Goal: Complete application form

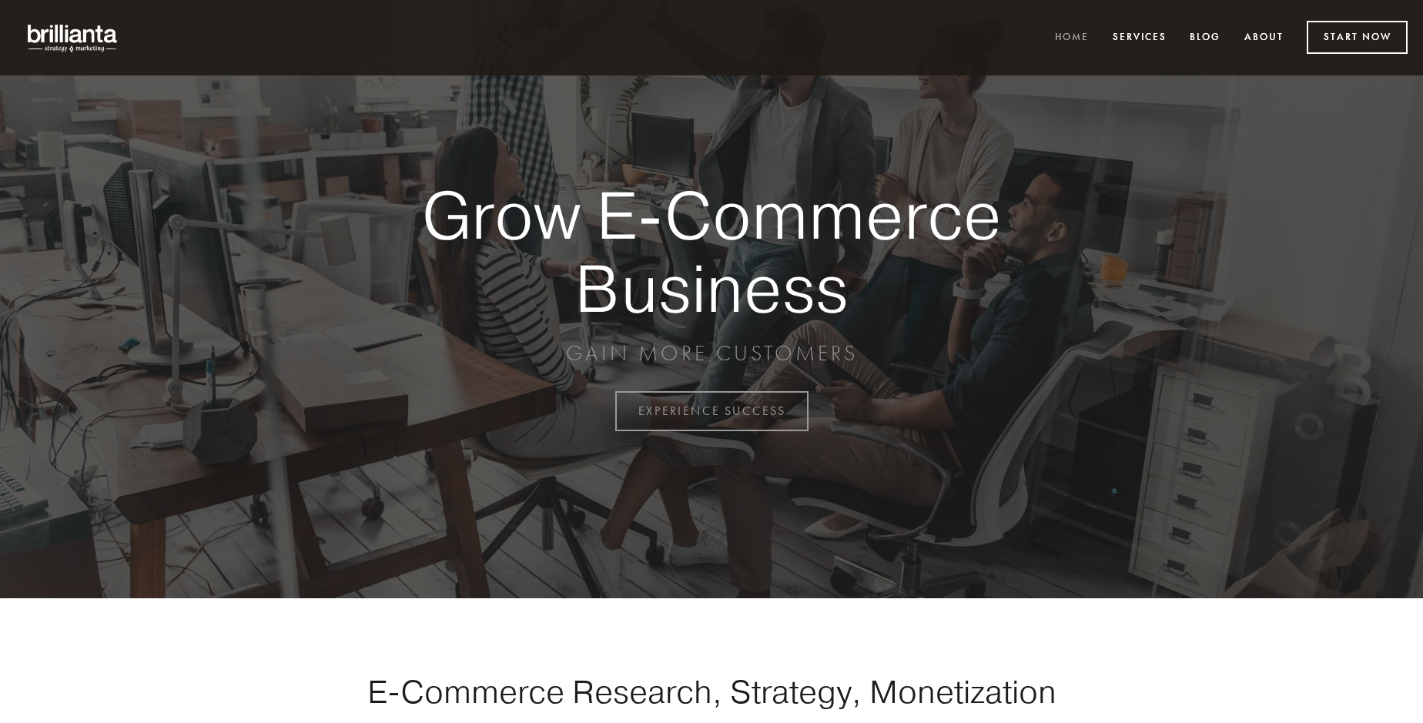
scroll to position [4037, 0]
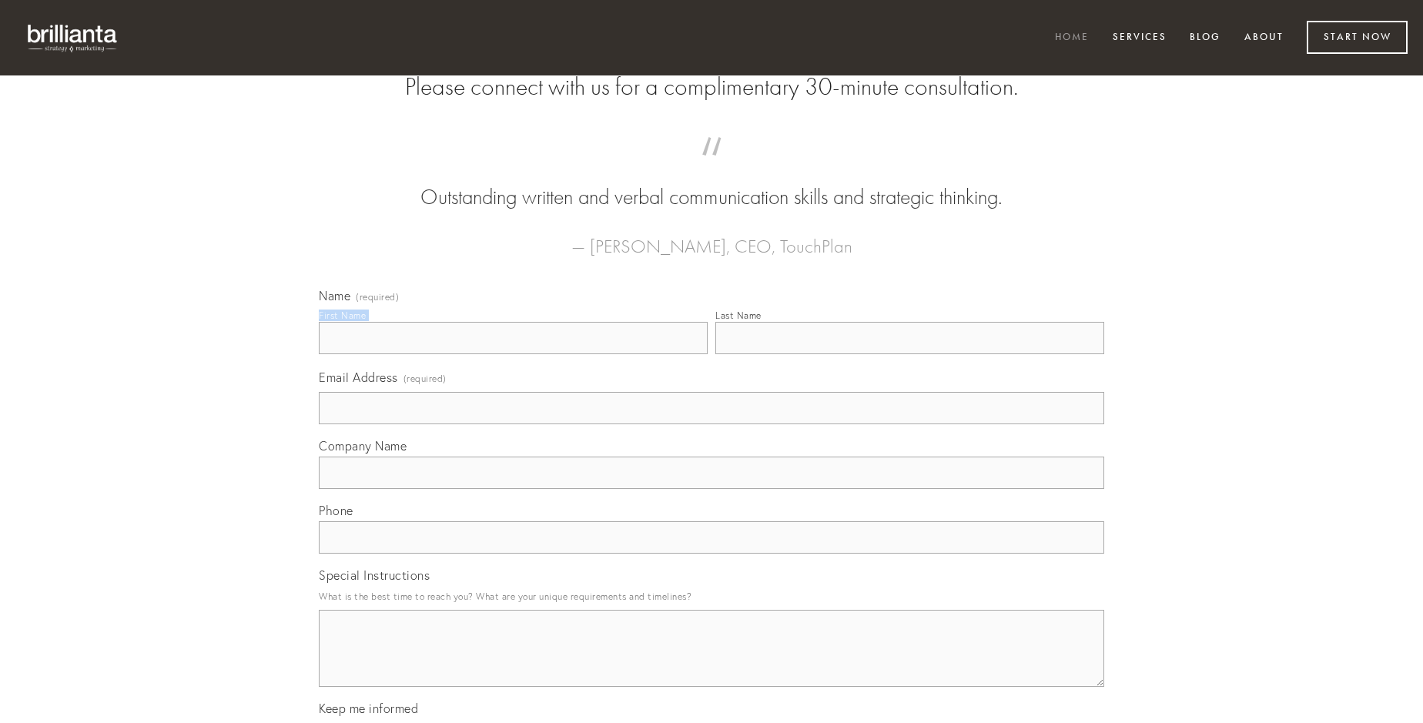
type input "[PERSON_NAME]"
click at [909, 354] on input "Last Name" at bounding box center [909, 338] width 389 height 32
type input "[PERSON_NAME]"
click at [712, 424] on input "Email Address (required)" at bounding box center [711, 408] width 785 height 32
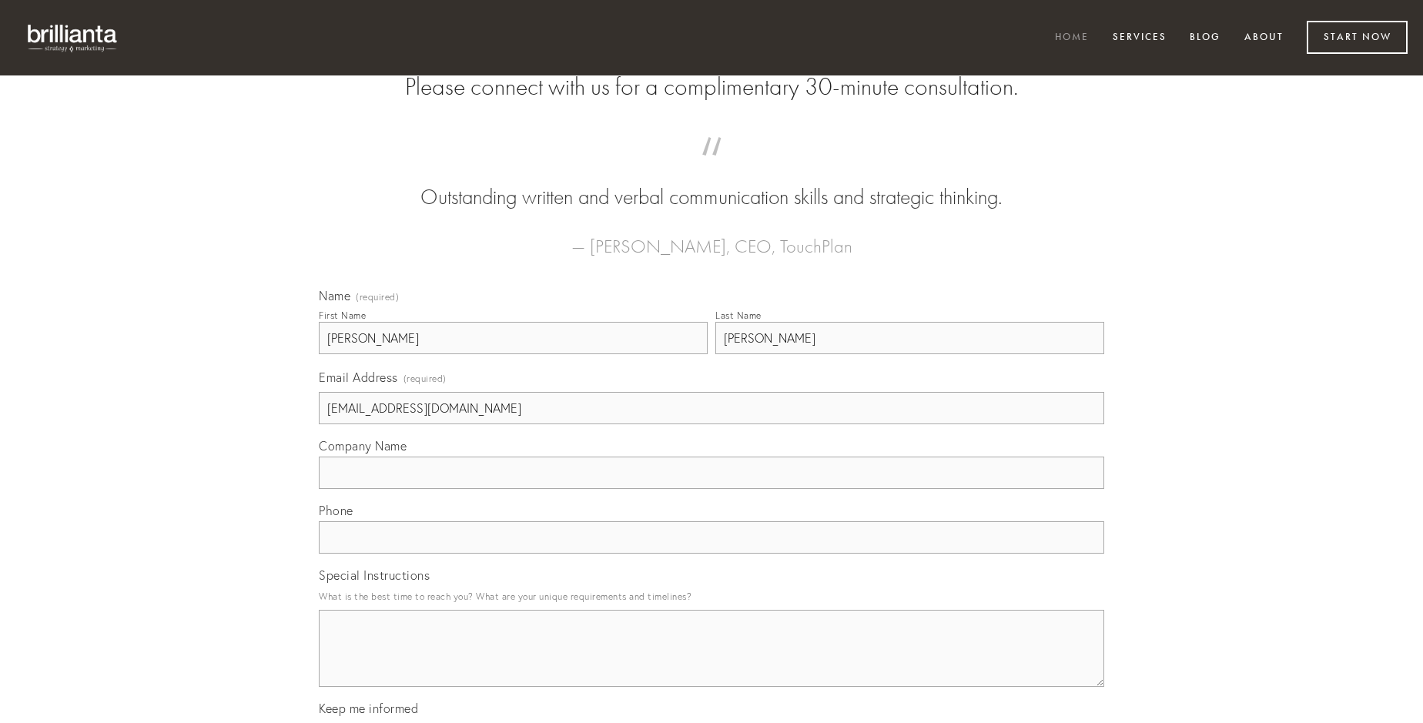
type input "[EMAIL_ADDRESS][DOMAIN_NAME]"
click at [712, 489] on input "Company Name" at bounding box center [711, 473] width 785 height 32
type input "crur"
click at [712, 554] on input "text" at bounding box center [711, 537] width 785 height 32
click at [712, 662] on textarea "Special Instructions" at bounding box center [711, 648] width 785 height 77
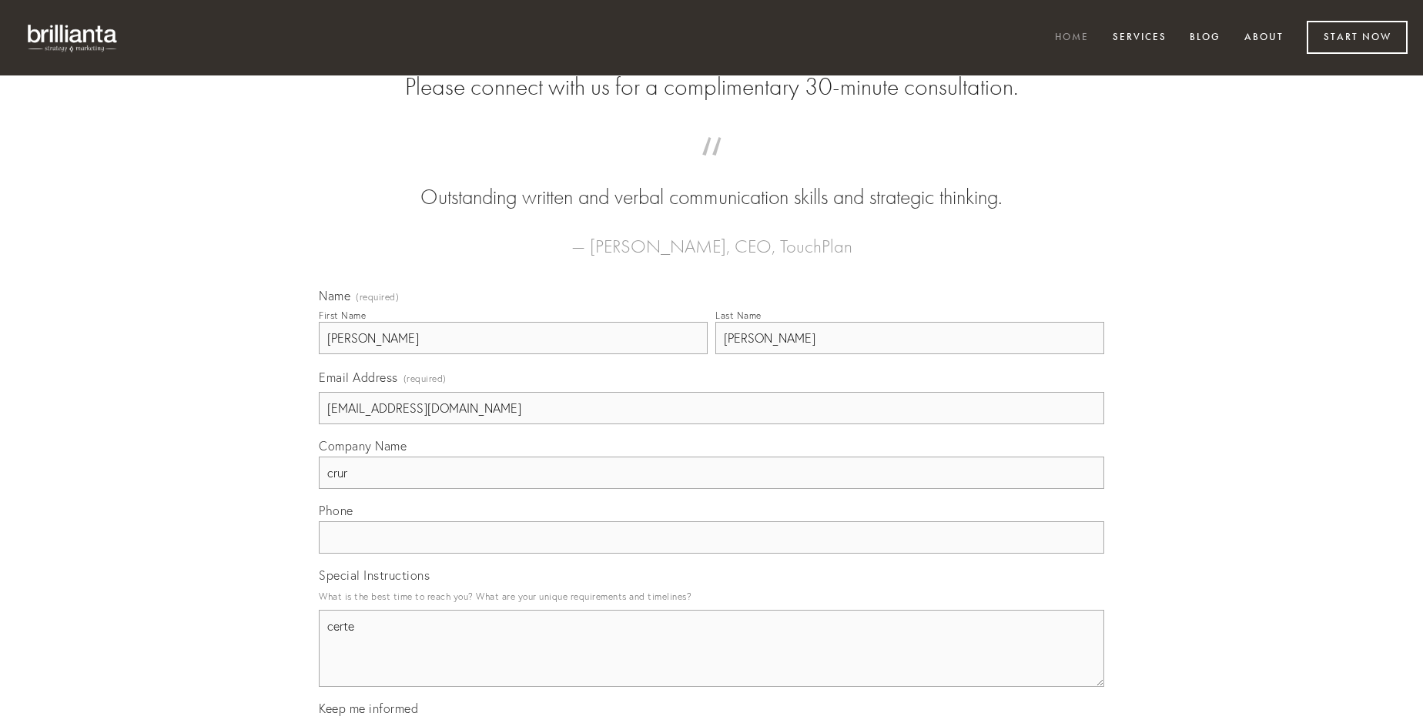
type textarea "certe"
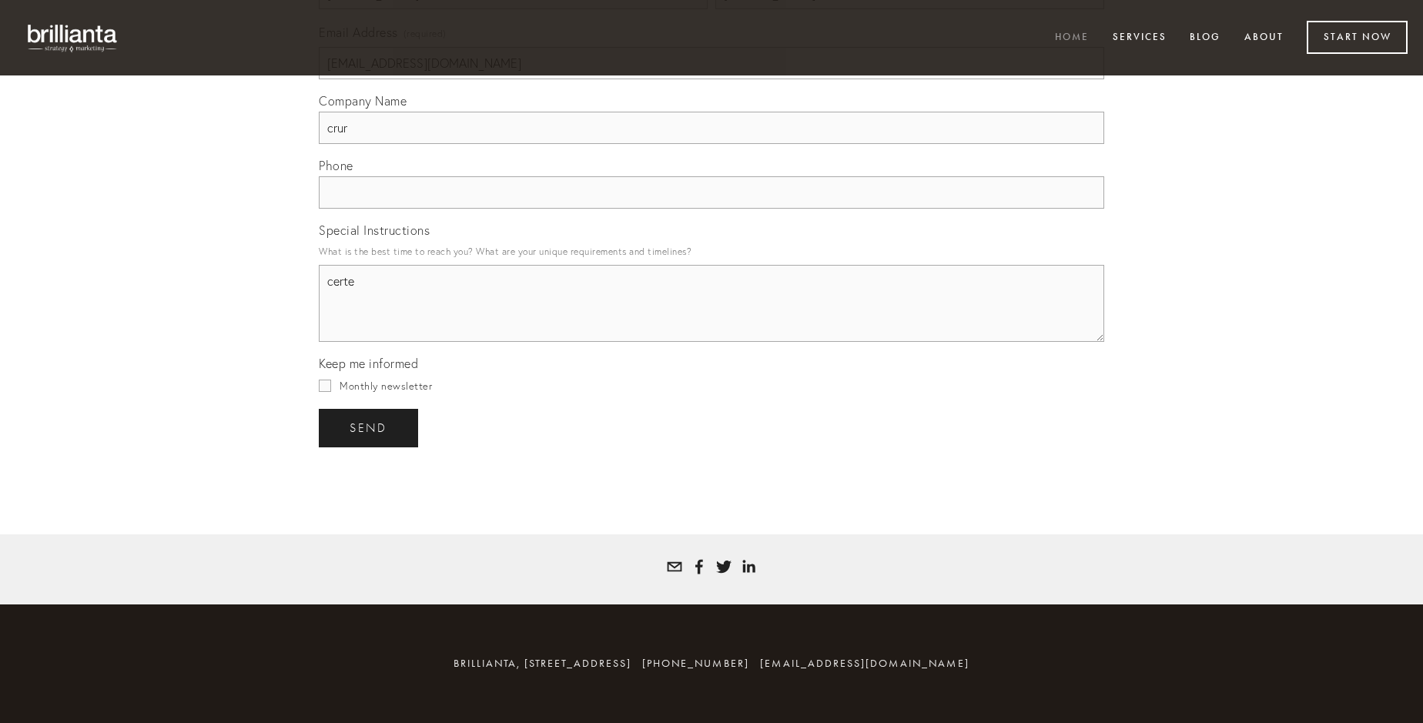
click at [370, 427] on span "send" at bounding box center [369, 428] width 38 height 14
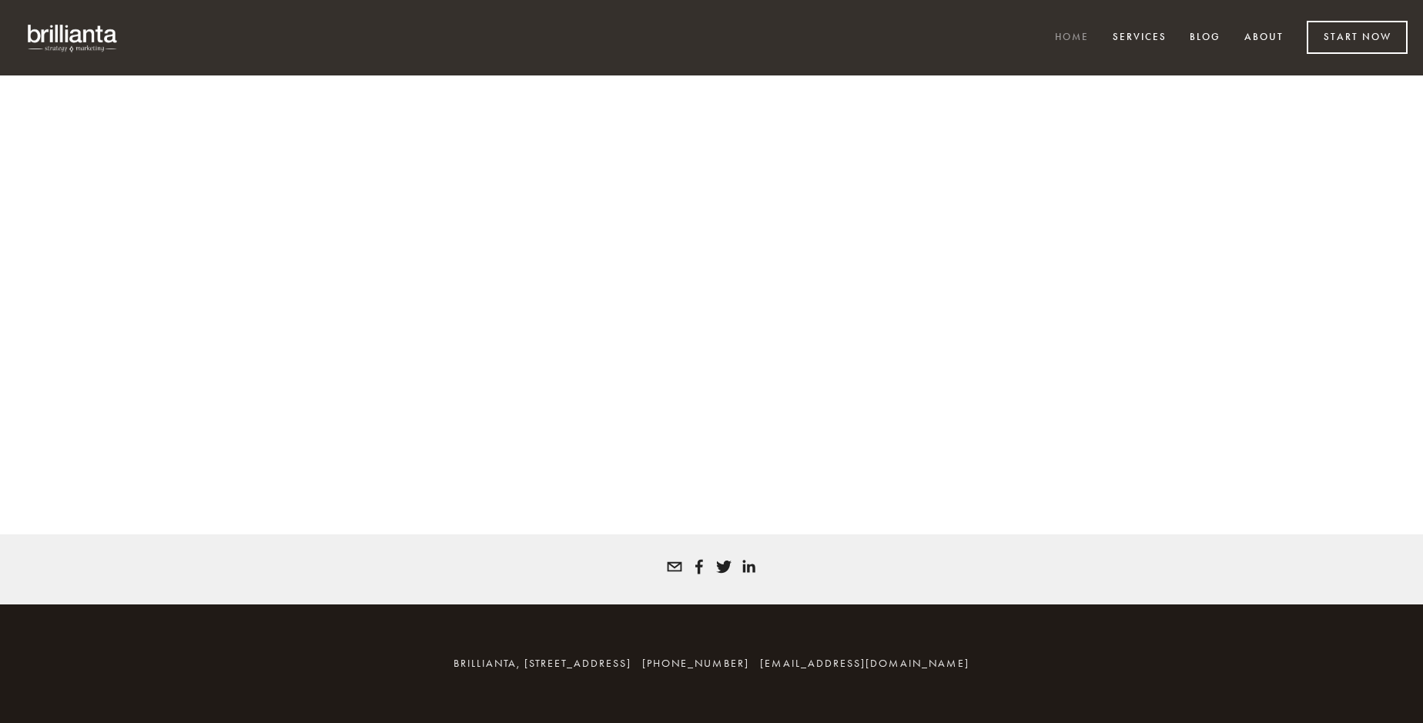
scroll to position [4016, 0]
